Goal: Task Accomplishment & Management: Manage account settings

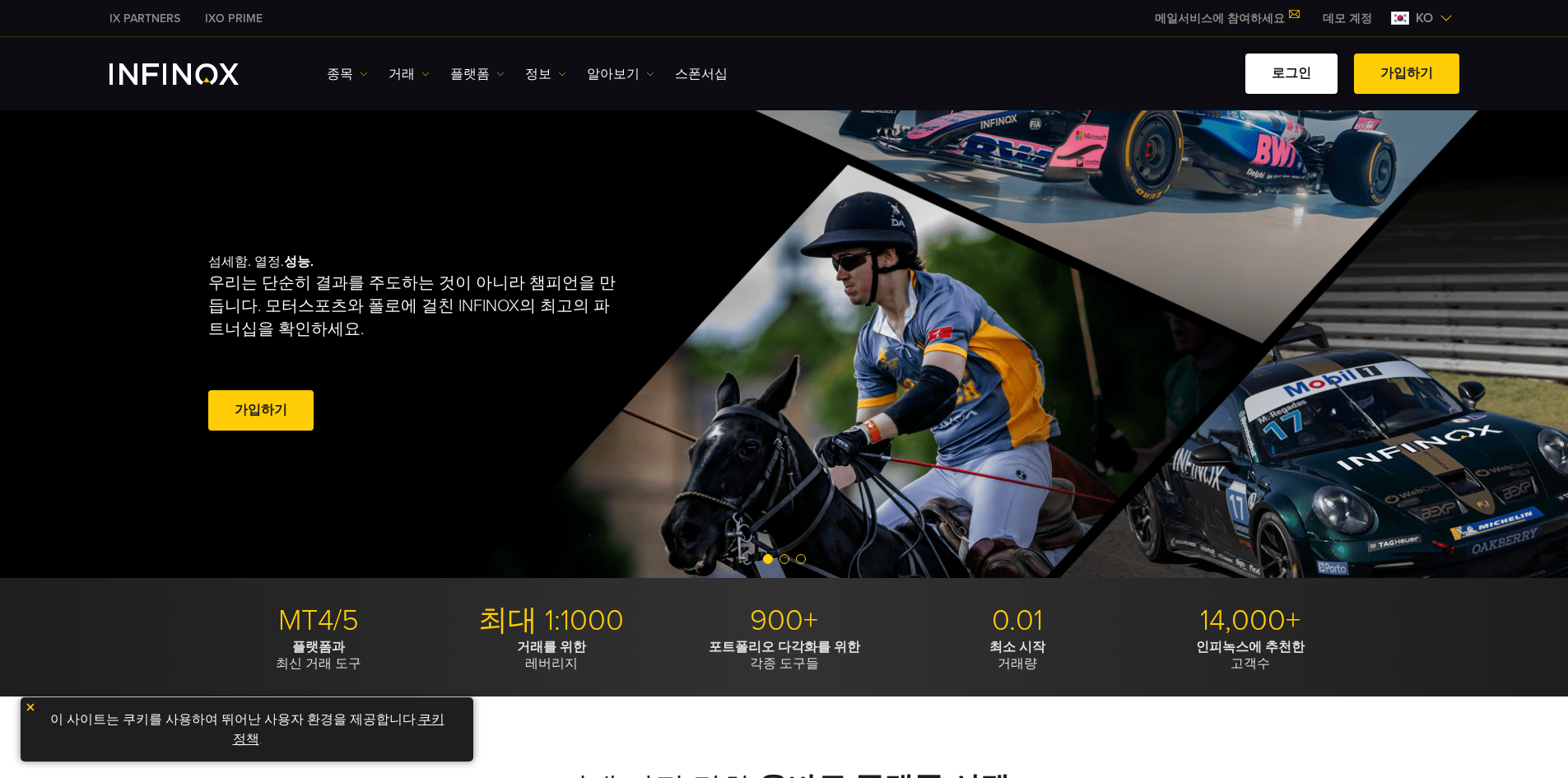
click at [1316, 70] on link "로그인" at bounding box center [1290, 73] width 92 height 40
click at [1308, 75] on link "로그인" at bounding box center [1290, 73] width 92 height 40
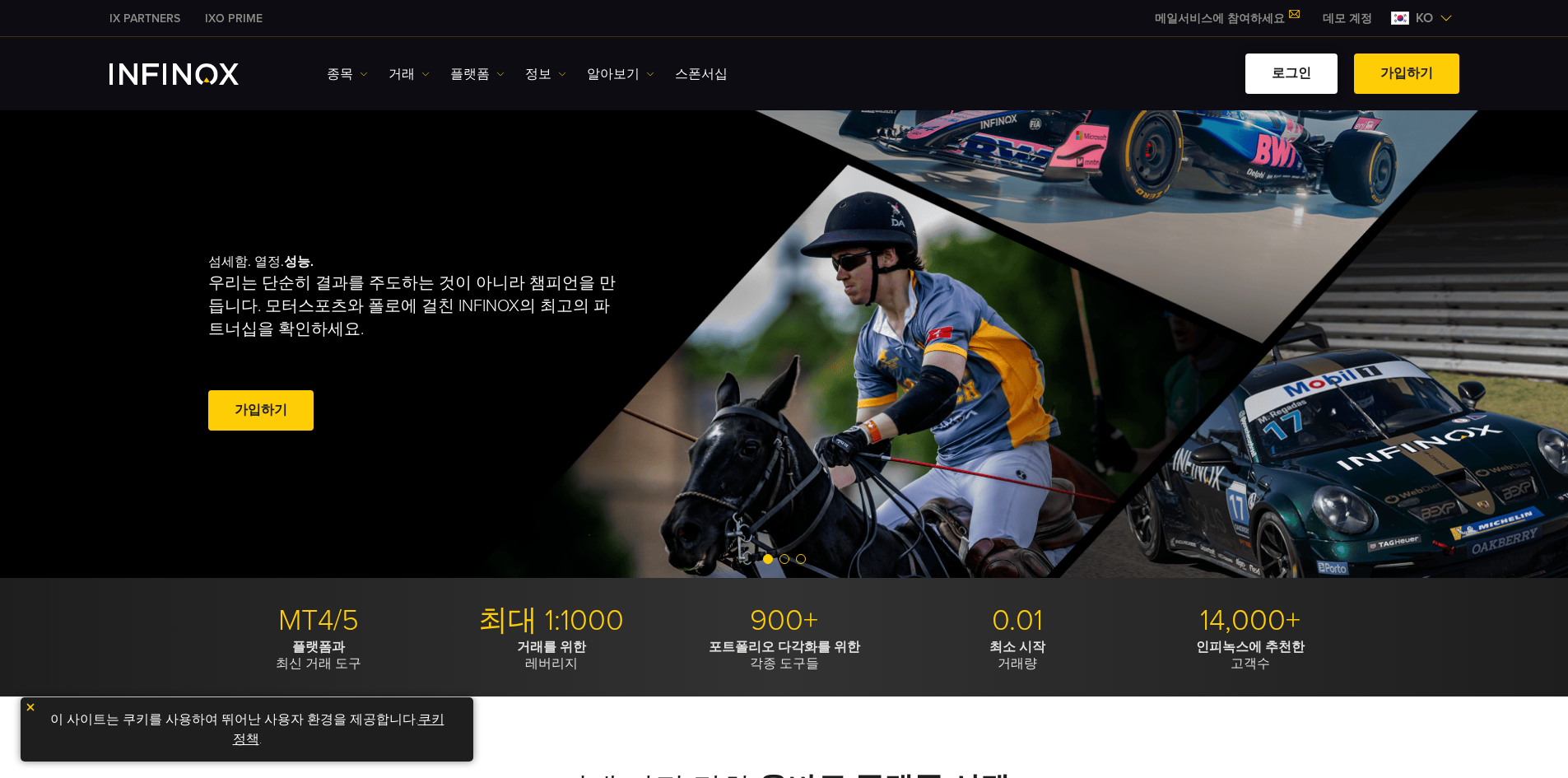
click at [1308, 75] on link "로그인" at bounding box center [1290, 73] width 92 height 40
